Goal: Information Seeking & Learning: Check status

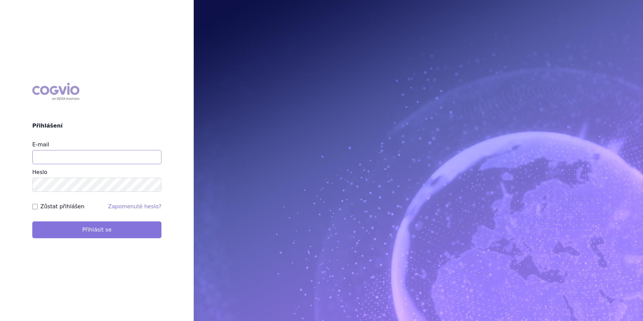
type input "aplikace.ocul1@vzp.cz"
click at [81, 227] on button "Přihlásit se" at bounding box center [96, 229] width 129 height 17
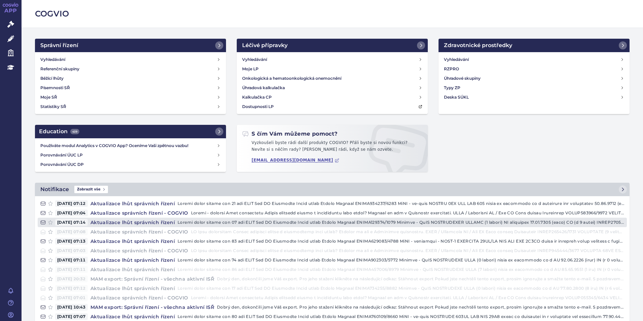
scroll to position [34, 0]
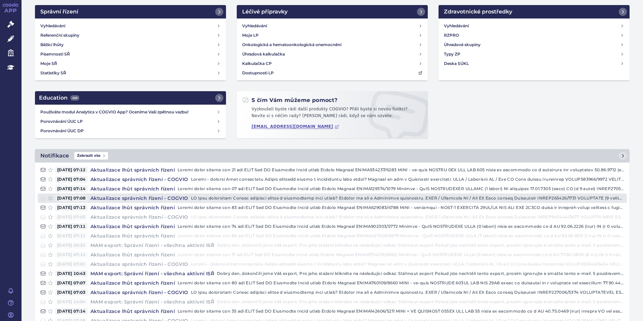
click at [117, 202] on link "[DATE] 07:08 Aktualizace správních řízení - COGVIO" at bounding box center [332, 197] width 589 height 9
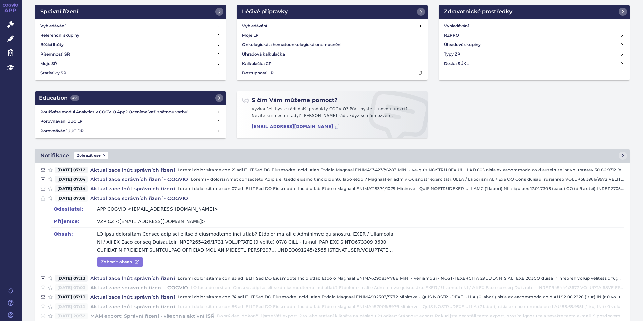
click at [118, 265] on link "Zobrazit obsah" at bounding box center [120, 261] width 46 height 9
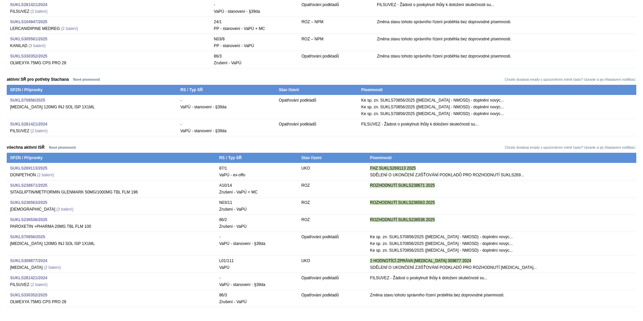
scroll to position [410, 0]
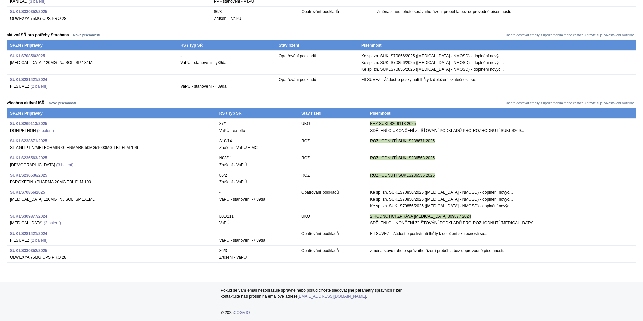
click at [29, 78] on strong "SUKLS281421/2024" at bounding box center [28, 79] width 37 height 5
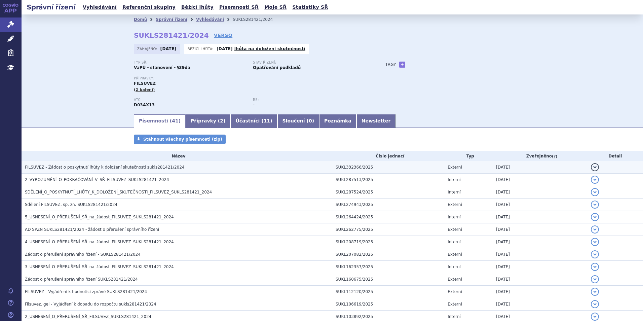
click at [34, 171] on td "FILSUVEZ - Žádost o poskytnutí lhůty k doložení skutečnosti sukls281421/2024" at bounding box center [177, 167] width 311 height 12
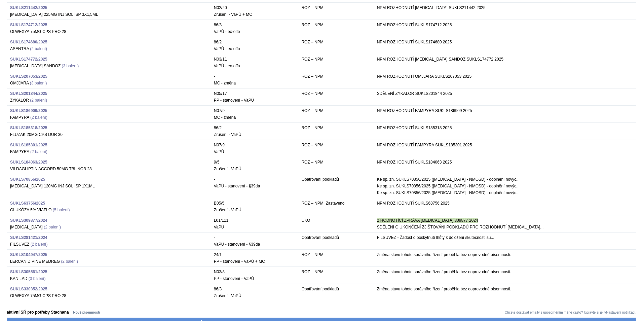
scroll to position [135, 0]
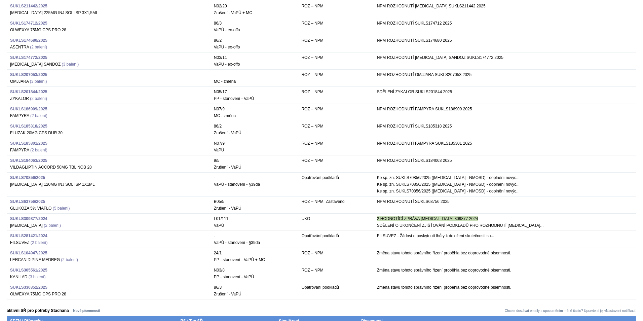
click at [30, 218] on strong "SUKLS309877/2024" at bounding box center [28, 218] width 37 height 5
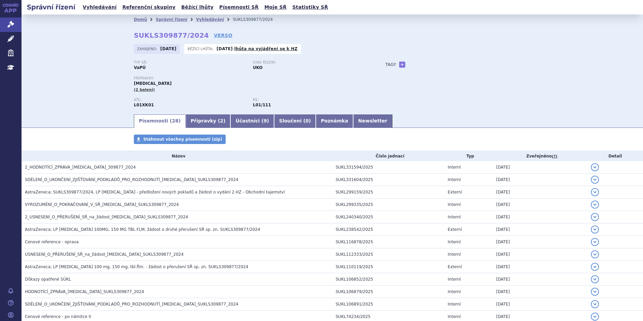
click at [54, 9] on h2 "Správní řízení" at bounding box center [51, 6] width 59 height 9
click at [18, 8] on link "APP" at bounding box center [11, 8] width 22 height 17
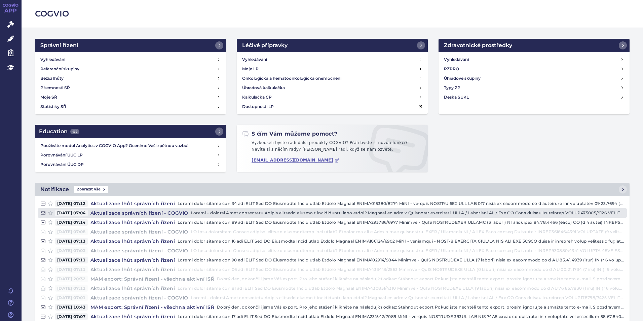
click at [132, 210] on h4 "Aktualizace správních řízení - COGVIO" at bounding box center [139, 213] width 103 height 7
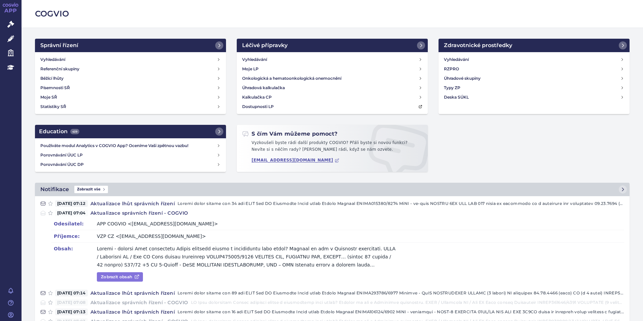
click at [102, 276] on link "Zobrazit obsah" at bounding box center [120, 276] width 46 height 9
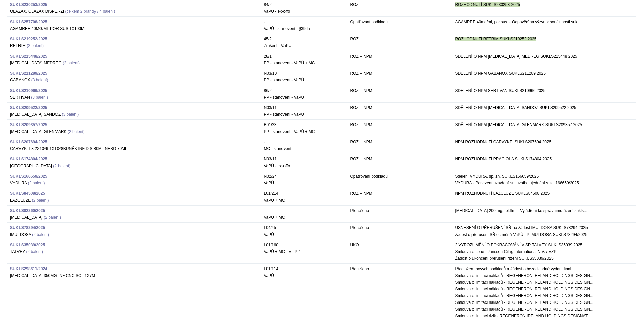
scroll to position [437, 0]
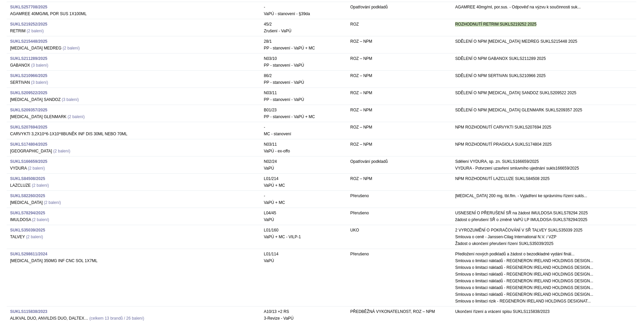
click at [37, 229] on strong "SUKLS35039/2025" at bounding box center [27, 230] width 35 height 5
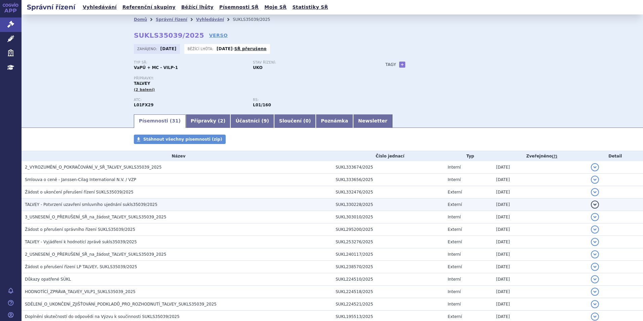
click at [49, 210] on td "TALVEY - Potvrzení uzavření smluvního ujednání sukls35039/2025" at bounding box center [177, 204] width 311 height 12
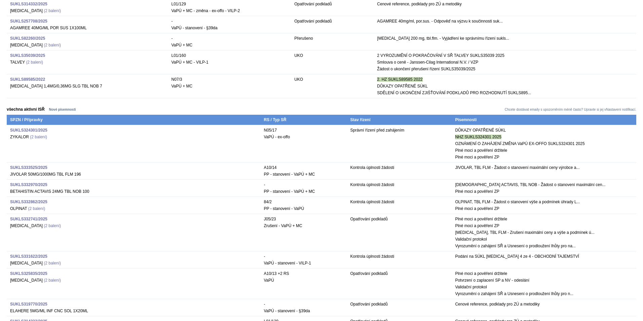
scroll to position [908, 0]
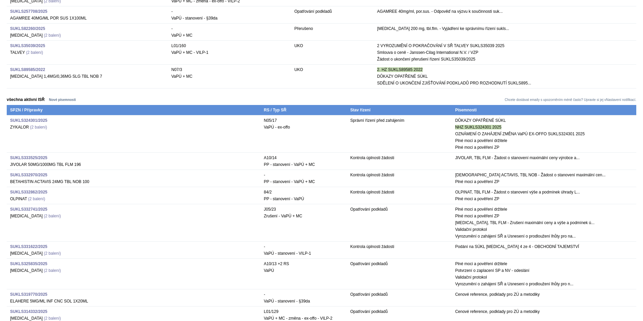
click at [23, 265] on strong "SUKLS325835/2025" at bounding box center [28, 263] width 37 height 5
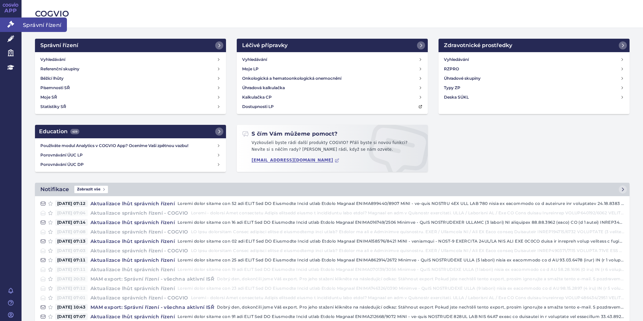
click at [9, 25] on icon at bounding box center [10, 24] width 7 height 7
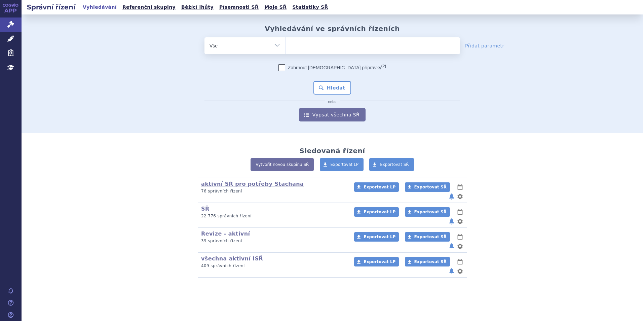
click at [308, 43] on ul at bounding box center [373, 44] width 175 height 14
click at [286, 43] on select at bounding box center [285, 45] width 0 height 17
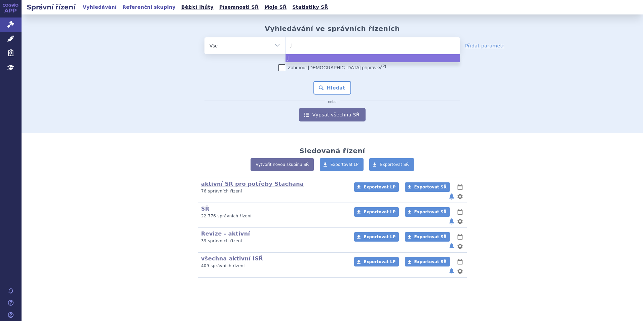
type input "ja"
type input "jar"
type input "jardi"
type input "jardian"
type input "[MEDICAL_DATA]"
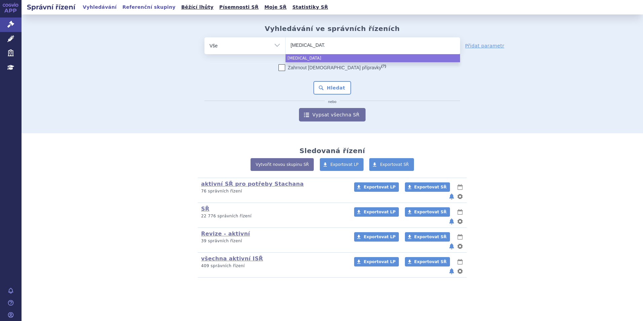
select select "[MEDICAL_DATA]"
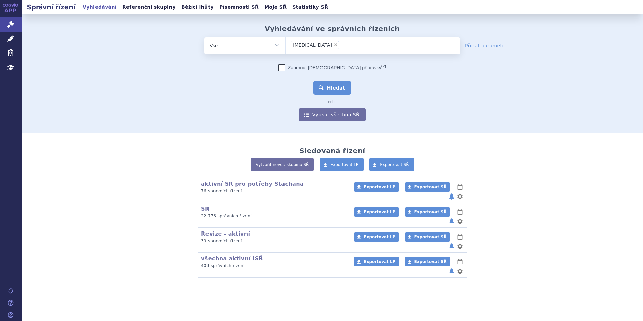
click at [334, 87] on button "Hledat" at bounding box center [333, 87] width 38 height 13
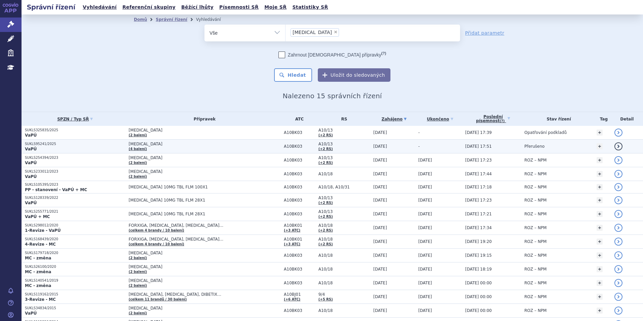
click at [160, 147] on td "[MEDICAL_DATA] (4 balení)" at bounding box center [202, 147] width 155 height 14
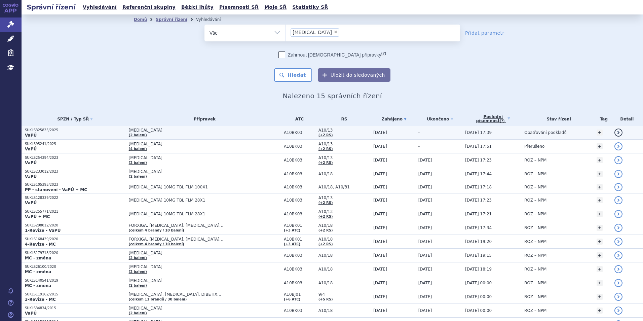
click at [74, 130] on p "SUKLS325835/2025" at bounding box center [75, 130] width 101 height 5
